Goal: Check status: Check status

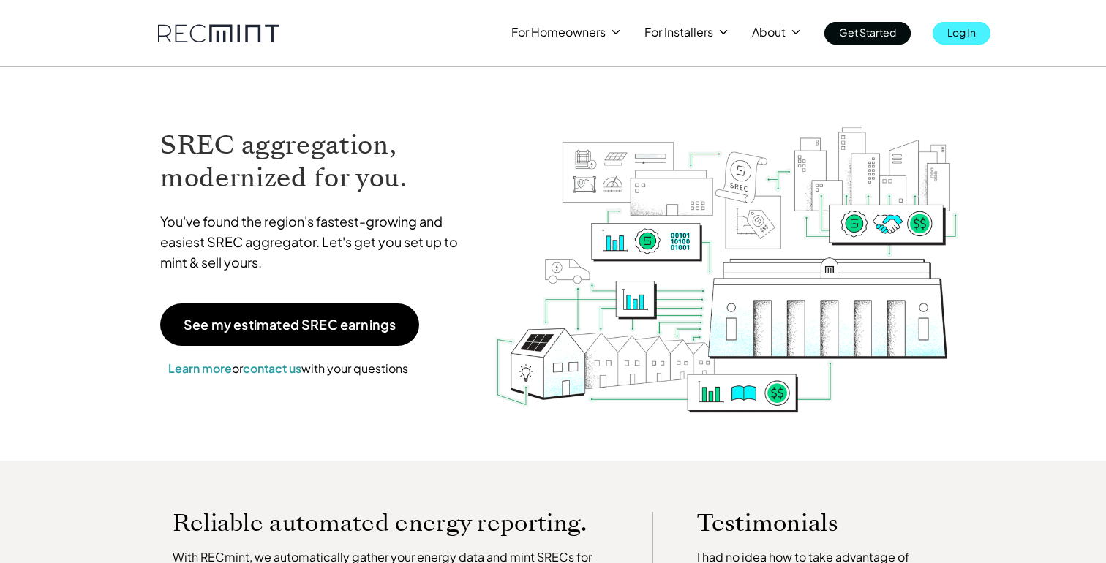
click at [972, 31] on p "Log In" at bounding box center [961, 32] width 29 height 20
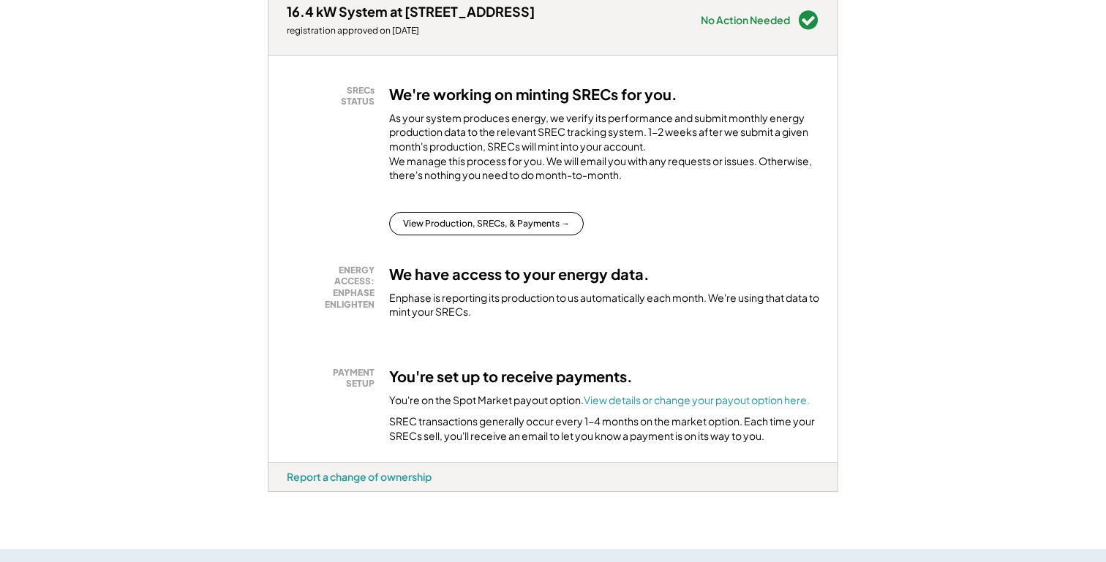
scroll to position [238, 0]
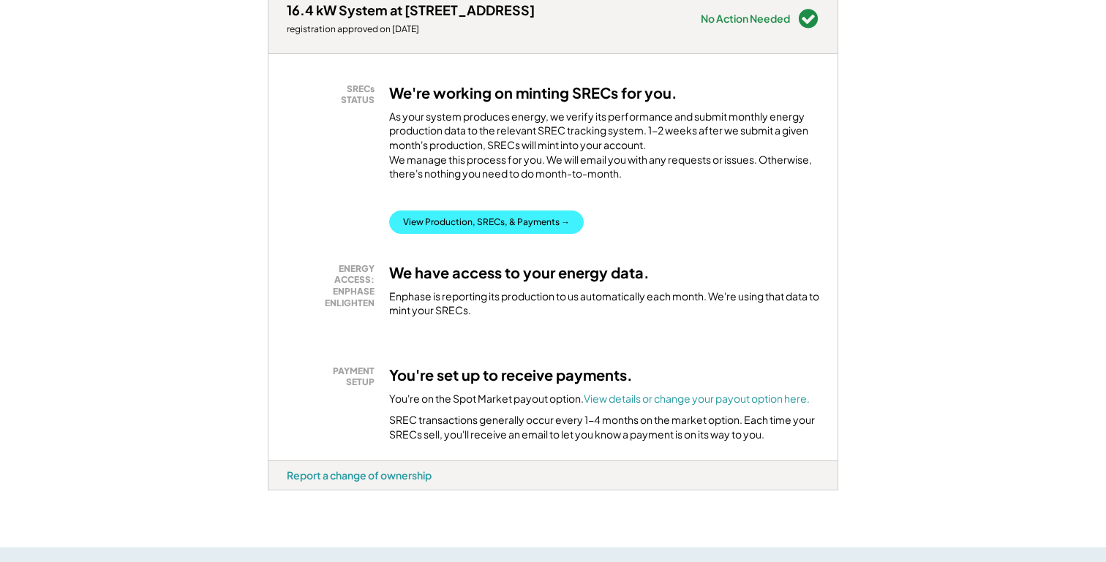
click at [503, 230] on button "View Production, SRECs, & Payments →" at bounding box center [486, 222] width 194 height 23
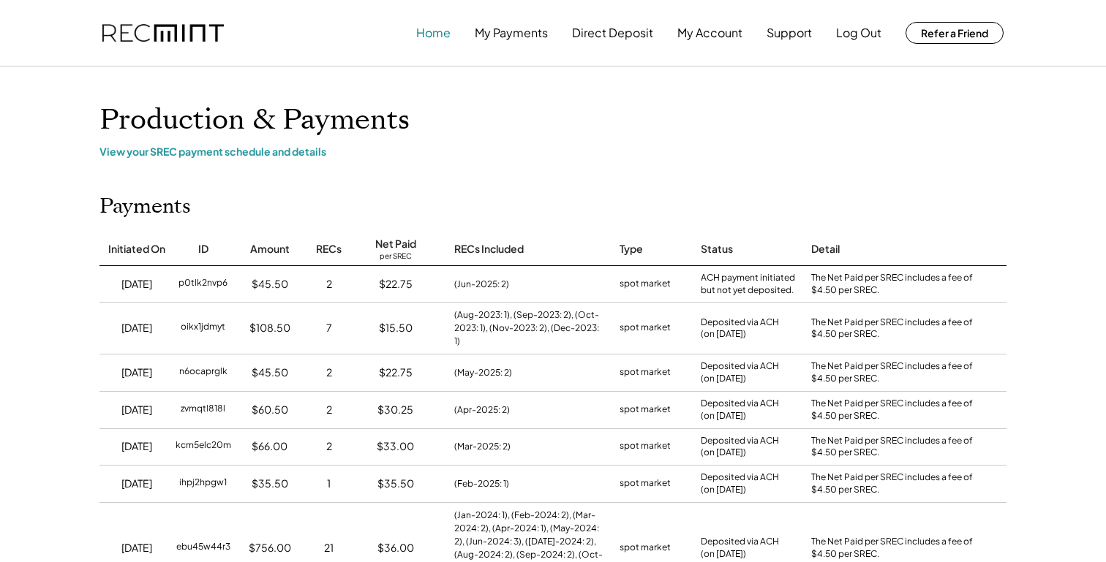
click at [431, 34] on button "Home" at bounding box center [433, 32] width 34 height 29
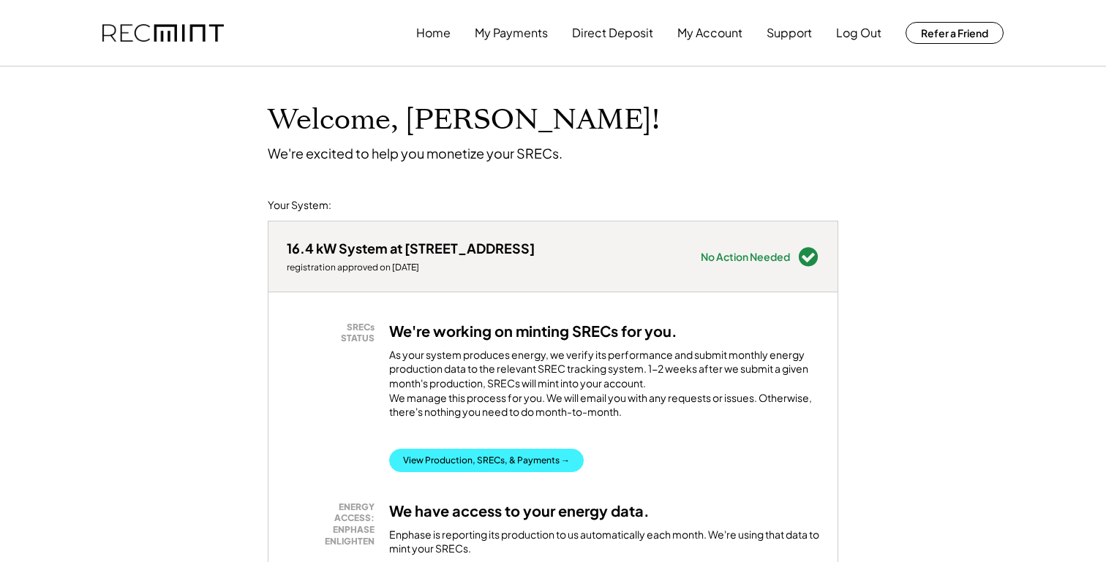
click at [484, 472] on button "View Production, SRECs, & Payments →" at bounding box center [486, 460] width 194 height 23
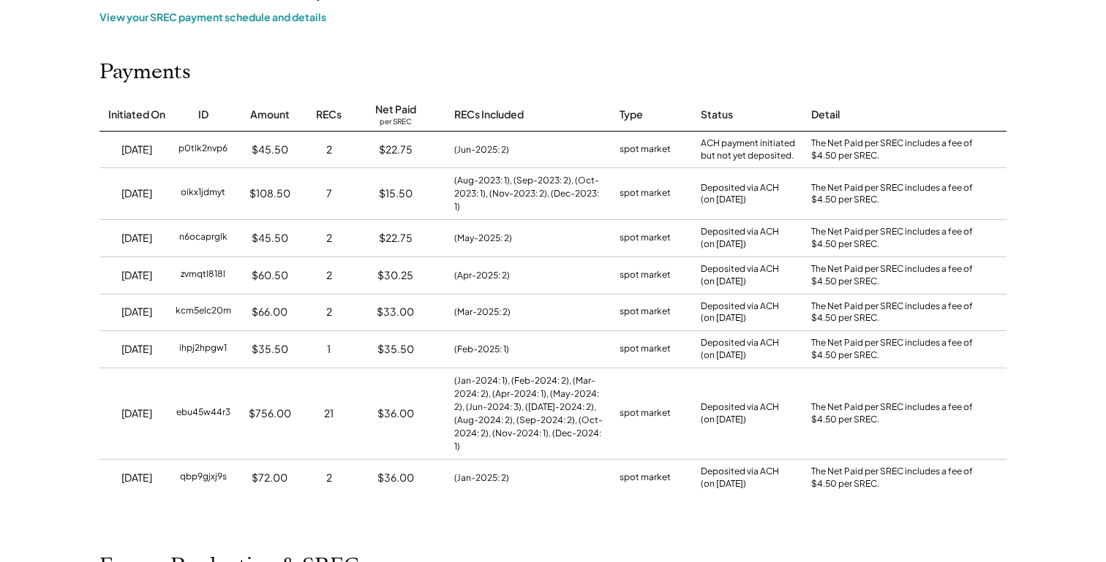
scroll to position [121, 0]
